Goal: Task Accomplishment & Management: Complete application form

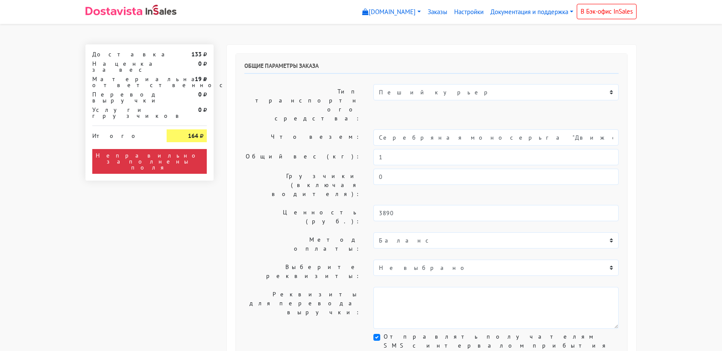
select select "11:00"
select select "21:00"
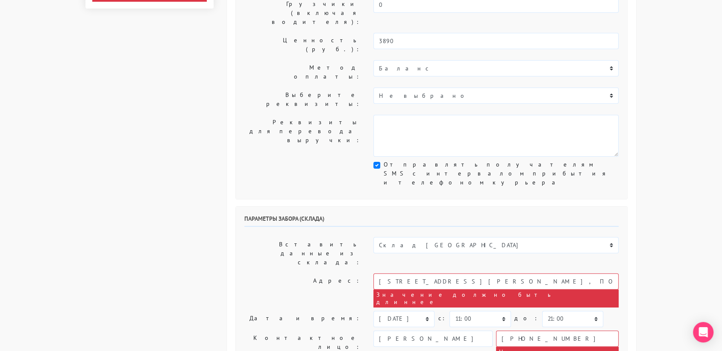
scroll to position [174, 0]
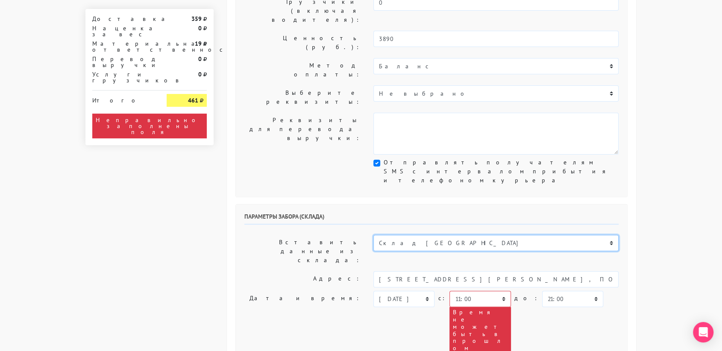
click at [423, 235] on select "Склад [GEOGRAPHIC_DATA] Склад [GEOGRAPHIC_DATA] [GEOGRAPHIC_DATA][PERSON_NAME] …" at bounding box center [495, 243] width 245 height 16
select select "1019"
click at [373, 235] on select "Склад [GEOGRAPHIC_DATA] Склад [GEOGRAPHIC_DATA] [GEOGRAPHIC_DATA][PERSON_NAME] …" at bounding box center [495, 243] width 245 height 16
type input "[STREET_ADDRESS][PERSON_NAME]"
type input "89251806702"
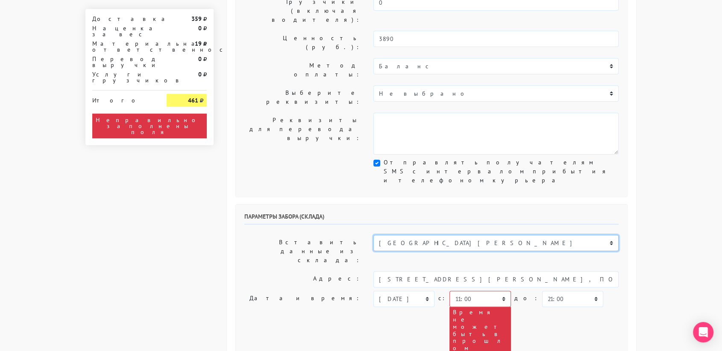
type textarea "Магазин серебряных украшений SBLESKOM (вход со стороны [GEOGRAPHIC_DATA])"
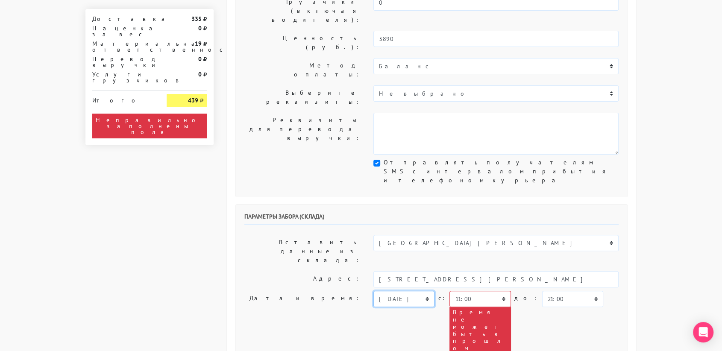
click at [406, 291] on select "[DATE] [DATE] [DATE] [DATE] [DATE] [DATE] [DATE] [DATE] [DATE]" at bounding box center [403, 299] width 61 height 16
select select "[DATE]"
click at [373, 291] on select "[DATE] [DATE] [DATE] [DATE] [DATE] [DATE] [DATE] [DATE] [DATE]" at bounding box center [403, 299] width 61 height 16
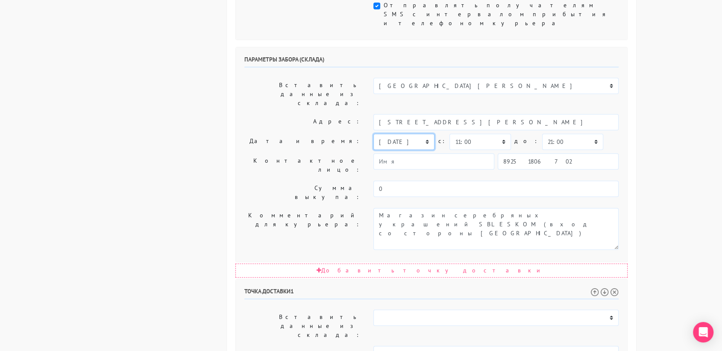
scroll to position [342, 0]
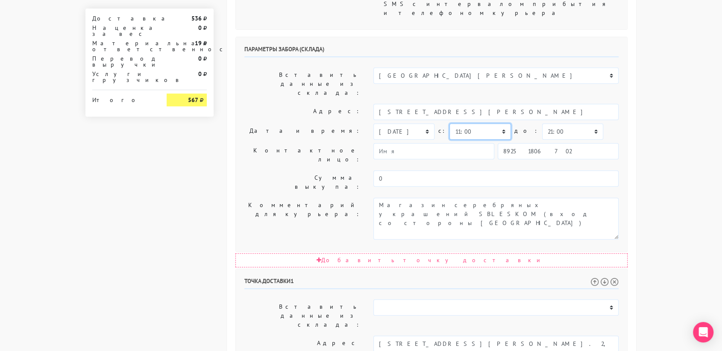
click at [480, 123] on select "00:00 00:30 01:00 01:30 02:00 02:30 03:00 03:30 04:00 04:30 05:00 05:30 06:00 0…" at bounding box center [480, 131] width 61 height 16
select select "18:00"
click at [450, 123] on select "00:00 00:30 01:00 01:30 02:00 02:30 03:00 03:30 04:00 04:30 05:00 05:30 06:00 0…" at bounding box center [480, 131] width 61 height 16
click at [550, 123] on select "00:00 00:30 01:00 01:30 02:00 02:30 03:00 03:30 04:00 04:30 05:00 05:30 06:00 0…" at bounding box center [572, 131] width 61 height 16
select select "18:30"
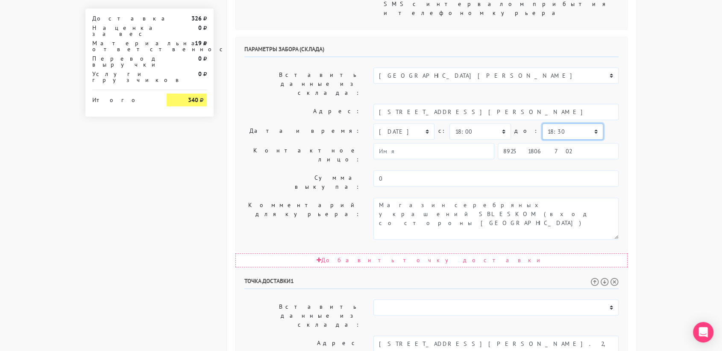
click at [542, 123] on select "00:00 00:30 01:00 01:30 02:00 02:30 03:00 03:30 04:00 04:30 05:00 05:30 06:00 0…" at bounding box center [572, 131] width 61 height 16
drag, startPoint x: 548, startPoint y: 214, endPoint x: 476, endPoint y: 217, distance: 71.9
click at [476, 336] on input "[STREET_ADDRESS][PERSON_NAME]. 2, кв. [STREET_ADDRESS]" at bounding box center [495, 344] width 245 height 16
click at [499, 351] on li "[STREET_ADDRESS]" at bounding box center [496, 359] width 245 height 12
type input "[STREET_ADDRESS]"
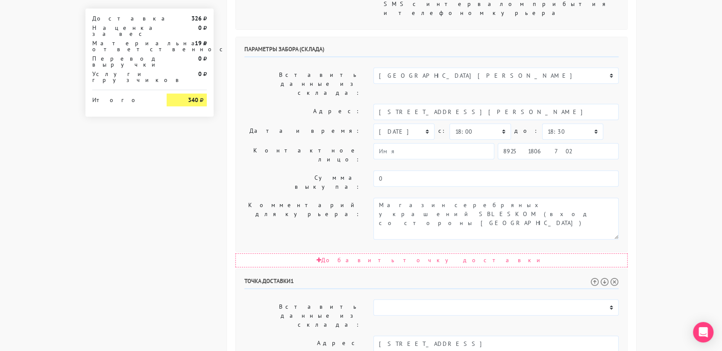
paste textarea "кв. [STREET_ADDRESS]"
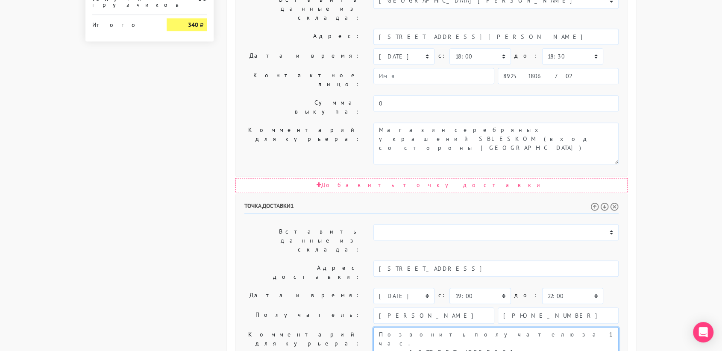
scroll to position [435, 0]
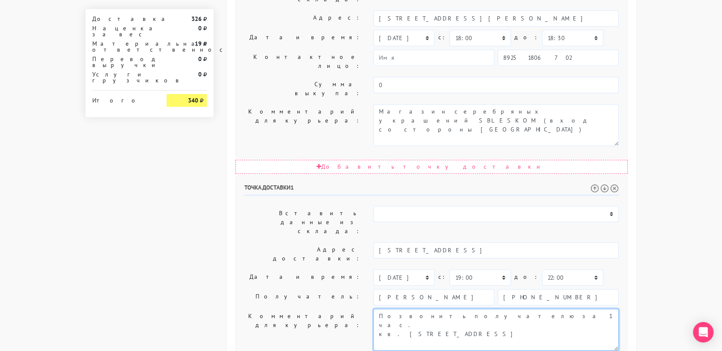
type textarea "Позвонить получателю за 1 час. кв. [STREET_ADDRESS]"
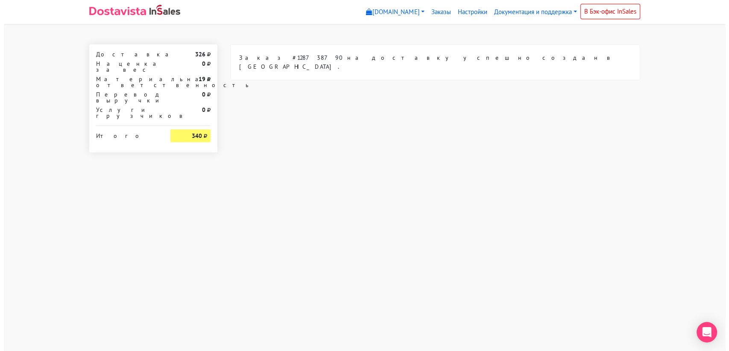
scroll to position [0, 0]
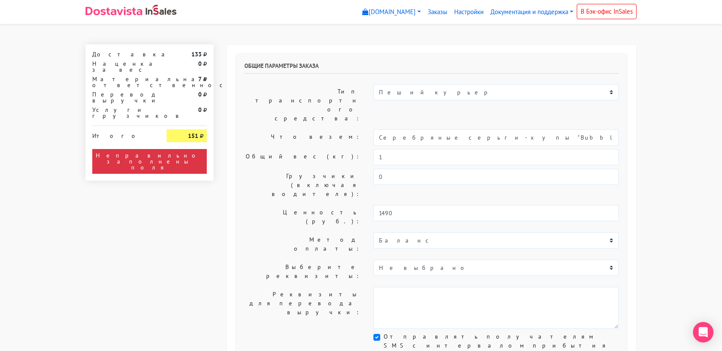
select select "11:00"
select select "21:00"
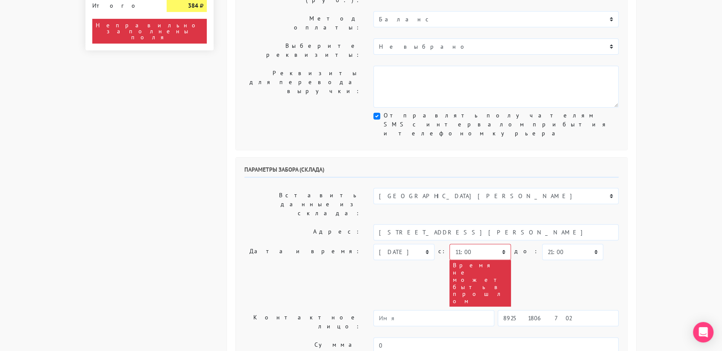
scroll to position [220, 0]
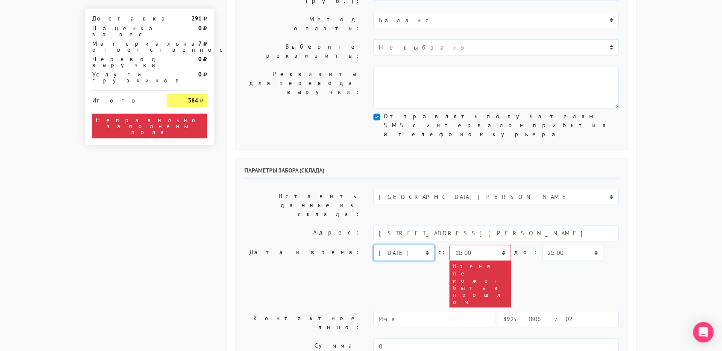
click at [419, 245] on select "[DATE] [DATE] [DATE] [DATE] [DATE] [DATE] [DATE] [DATE] [DATE]" at bounding box center [403, 253] width 61 height 16
select select "[DATE]"
click at [373, 245] on select "[DATE] [DATE] [DATE] [DATE] [DATE] [DATE] [DATE] [DATE] [DATE]" at bounding box center [403, 253] width 61 height 16
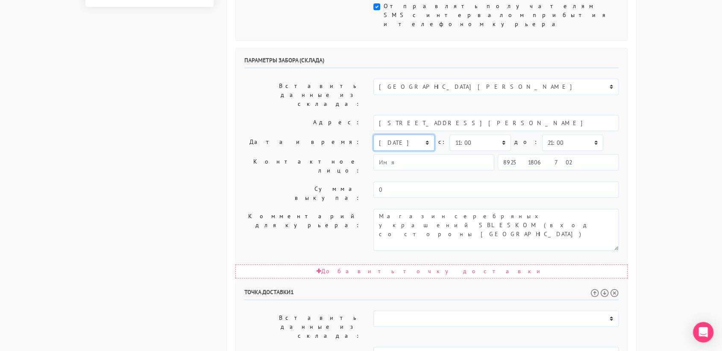
scroll to position [332, 0]
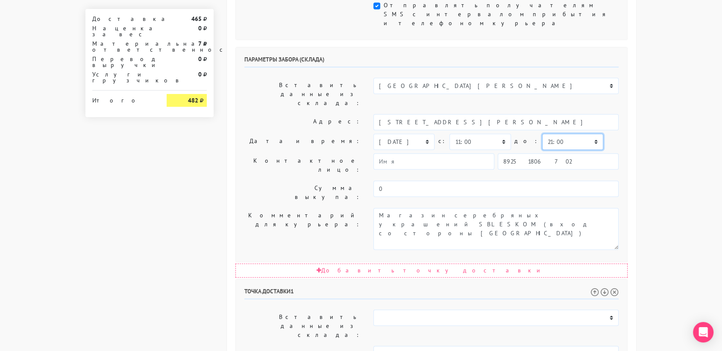
click at [547, 134] on select "00:00 00:30 01:00 01:30 02:00 02:30 03:00 03:30 04:00 04:30 05:00 05:30 06:00 0…" at bounding box center [572, 142] width 61 height 16
select select "11:30"
click at [542, 134] on select "00:00 00:30 01:00 01:30 02:00 02:30 03:00 03:30 04:00 04:30 05:00 05:30 06:00 0…" at bounding box center [572, 142] width 61 height 16
select select "11:30"
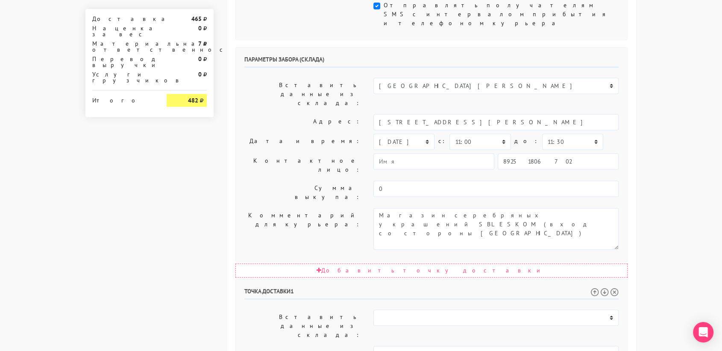
drag, startPoint x: 463, startPoint y: 280, endPoint x: 561, endPoint y: 283, distance: 97.9
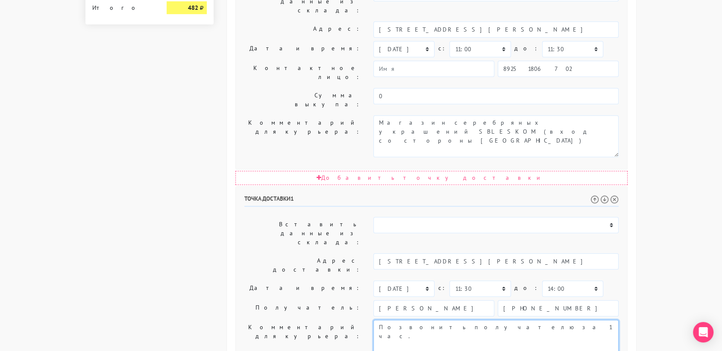
scroll to position [425, 0]
type textarea "Позвонить получателю за 1 час."
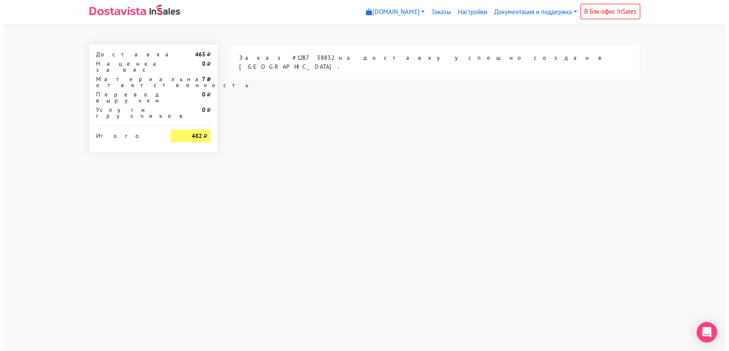
scroll to position [0, 0]
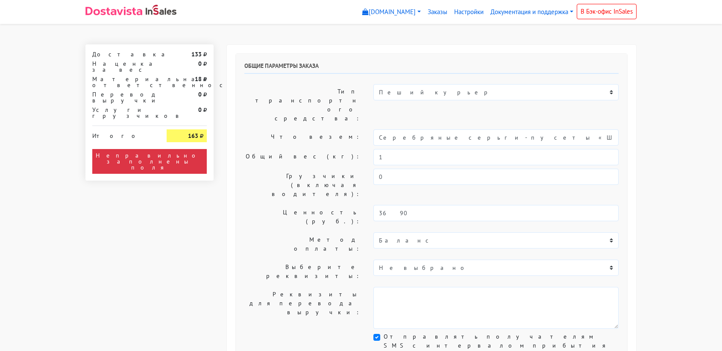
select select "11:00"
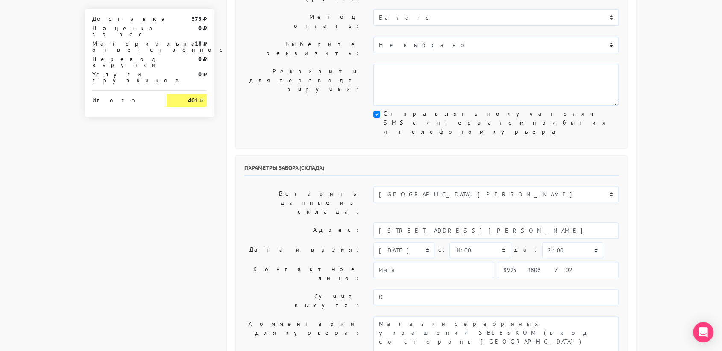
scroll to position [252, 0]
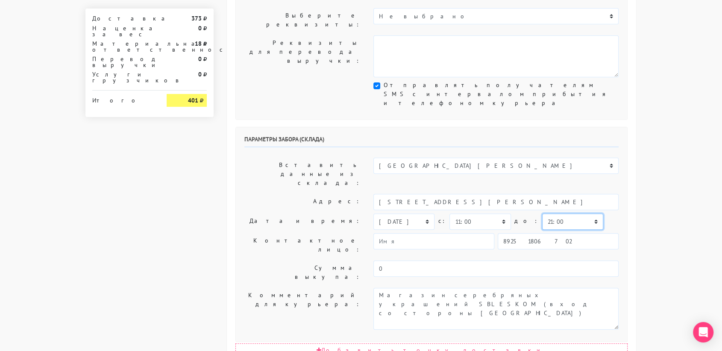
click at [551, 214] on select "00:00 00:30 01:00 01:30 02:00 02:30 03:00 03:30 04:00 04:30 05:00 05:30 06:00 0…" at bounding box center [572, 222] width 61 height 16
select select "11:30"
click at [542, 214] on select "00:00 00:30 01:00 01:30 02:00 02:30 03:00 03:30 04:00 04:30 05:00 05:30 06:00 0…" at bounding box center [572, 222] width 61 height 16
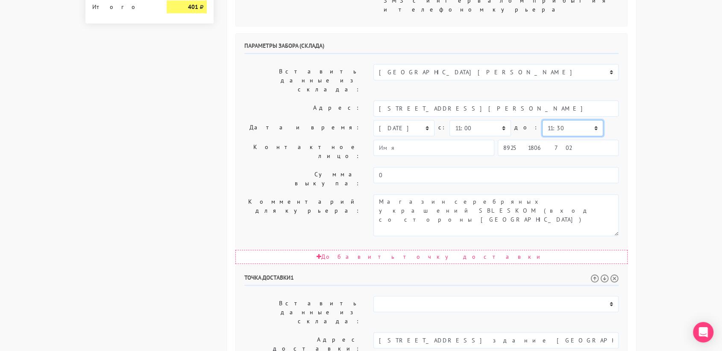
scroll to position [358, 0]
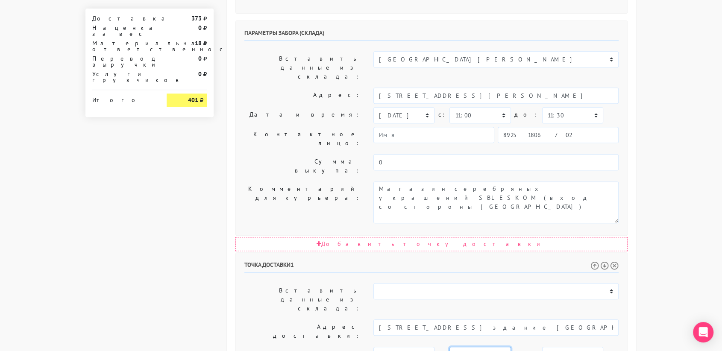
click at [479, 347] on select "00:00 00:30 01:00 01:30 02:00 02:30 03:00 03:30 04:00 04:30 05:00 05:30 06:00 0…" at bounding box center [480, 355] width 61 height 16
select select "11:30"
click at [450, 347] on select "00:00 00:30 01:00 01:30 02:00 02:30 03:00 03:30 04:00 04:30 05:00 05:30 06:00 0…" at bounding box center [480, 355] width 61 height 16
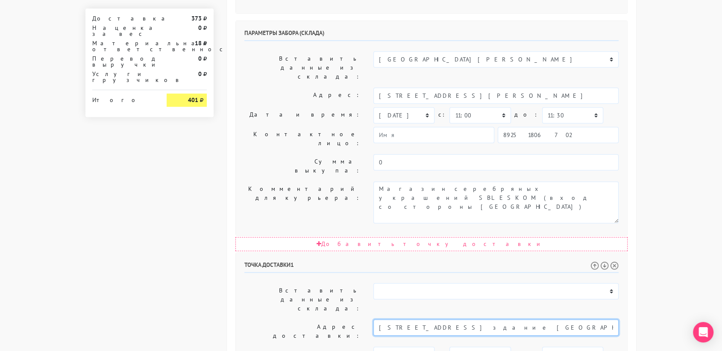
click at [501, 320] on input "Москва, 2-й Новокузнецкий переулок, 13/15с1Офисное здание Рот Фронт" at bounding box center [495, 328] width 245 height 16
drag, startPoint x: 584, startPoint y: 193, endPoint x: 502, endPoint y: 197, distance: 81.7
click at [502, 320] on input "Москва, 2-й Новокузнецкий переулок, 13/15с1 Офисное здание Рот Фронт" at bounding box center [495, 328] width 245 height 16
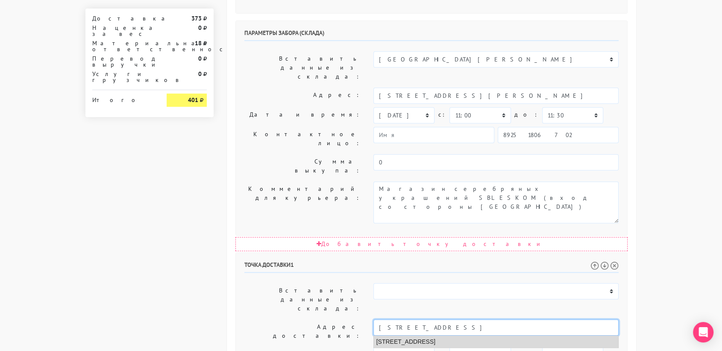
click at [502, 336] on li "Москва, 2-й Новокузнецкий переулок, 13/15 ст1" at bounding box center [496, 342] width 245 height 12
type input "Москва, 2-й Новокузнецкий переулок, 13/15 ст1"
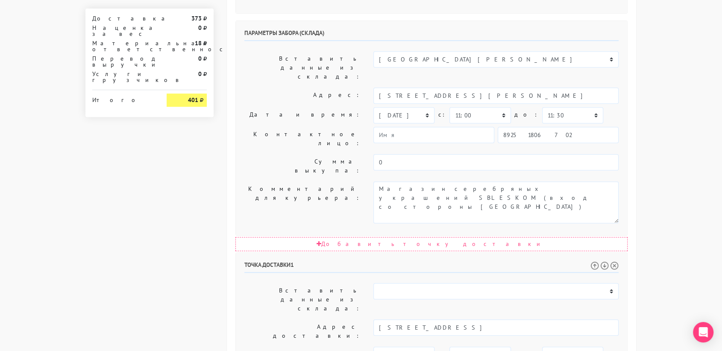
paste textarea "Офисное здание Рот Фронт"
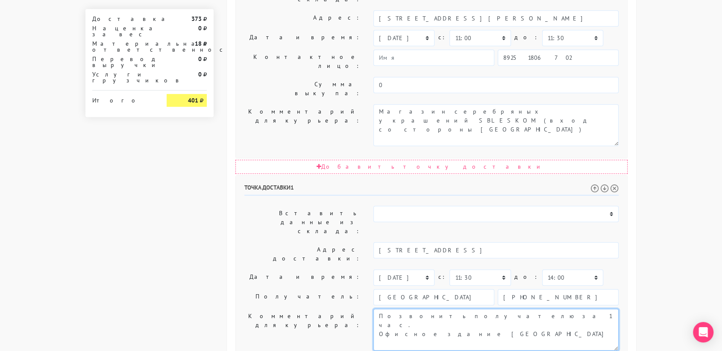
type textarea "Позвонить получателю за 1 час. Офисное здание Рот Фронт"
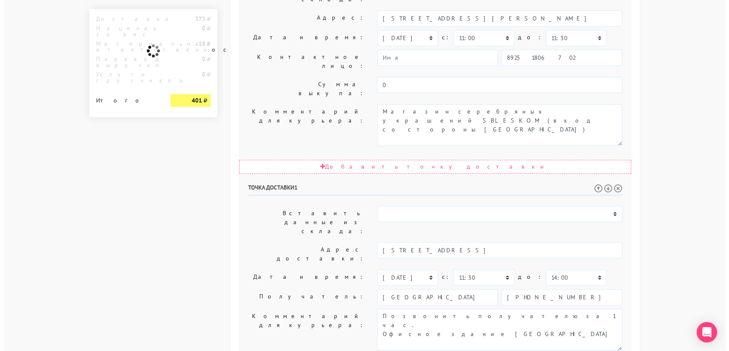
scroll to position [0, 0]
